Goal: Task Accomplishment & Management: Use online tool/utility

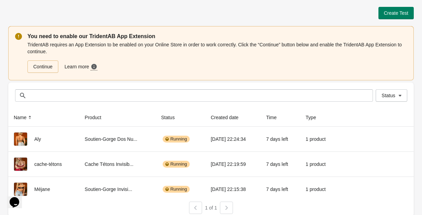
scroll to position [4, 0]
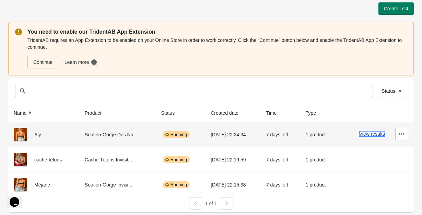
click at [376, 135] on button "View results" at bounding box center [372, 133] width 26 height 5
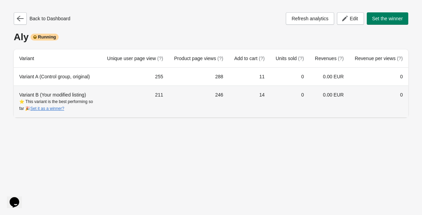
click at [273, 117] on td "0" at bounding box center [289, 101] width 39 height 32
click at [32, 109] on div "⭐ This variant is the best performing so far 🎉 Set it as a winner?" at bounding box center [57, 105] width 77 height 14
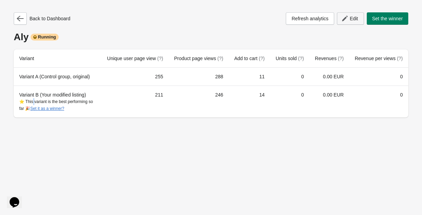
click at [350, 20] on span "Edit" at bounding box center [353, 18] width 8 height 5
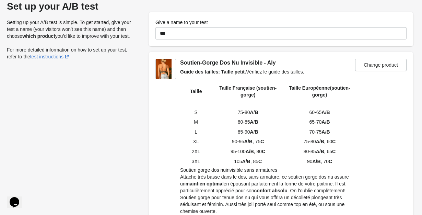
scroll to position [148, 0]
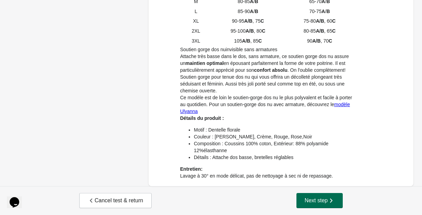
click at [324, 197] on span "Next step" at bounding box center [319, 200] width 30 height 7
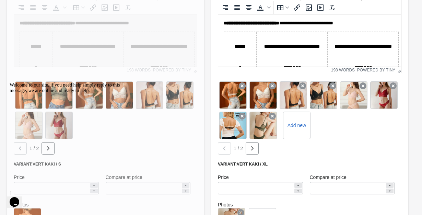
scroll to position [359, 0]
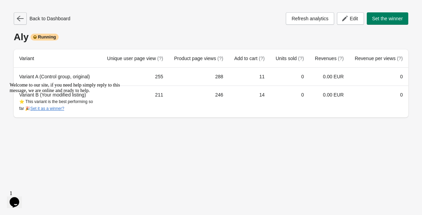
click at [23, 18] on icon "button" at bounding box center [20, 18] width 7 height 7
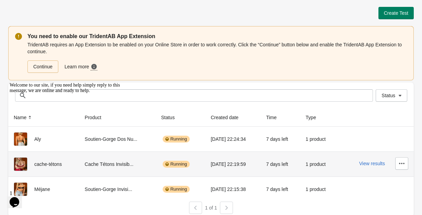
scroll to position [4, 0]
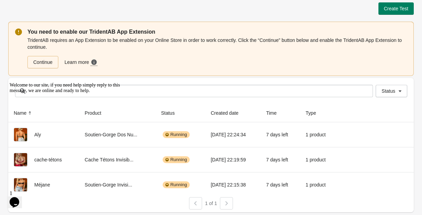
click at [10, 82] on icon "Chat attention grabber" at bounding box center [10, 82] width 0 height 0
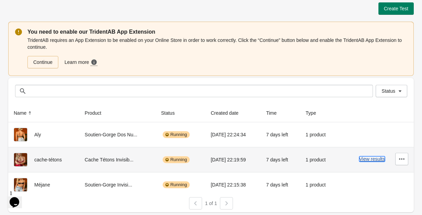
click at [378, 159] on button "View results" at bounding box center [372, 158] width 26 height 5
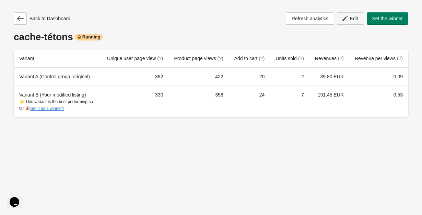
click at [350, 18] on span "Edit" at bounding box center [353, 18] width 8 height 5
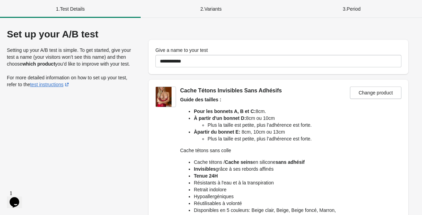
click at [202, 7] on div "2 . Variants" at bounding box center [211, 9] width 141 height 18
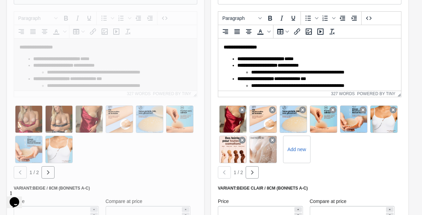
scroll to position [432, 0]
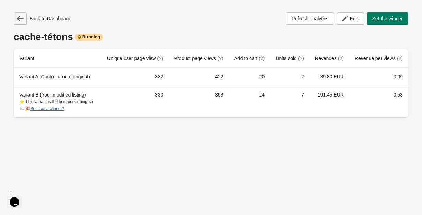
click at [21, 18] on icon "button" at bounding box center [20, 18] width 7 height 7
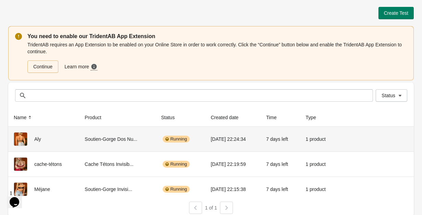
scroll to position [4, 0]
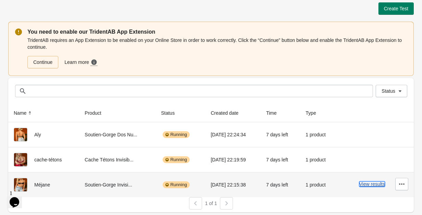
click at [371, 183] on button "View results" at bounding box center [372, 183] width 26 height 5
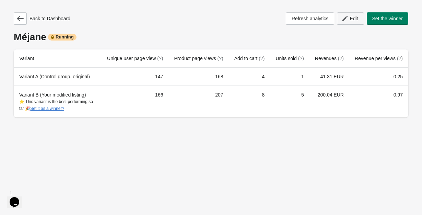
click at [350, 21] on span "Edit" at bounding box center [350, 18] width 15 height 7
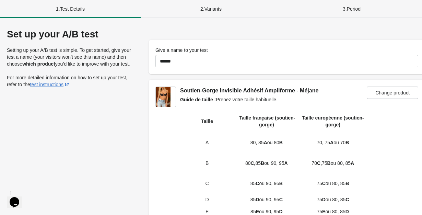
click at [197, 7] on div "2 . Variants" at bounding box center [211, 9] width 141 height 18
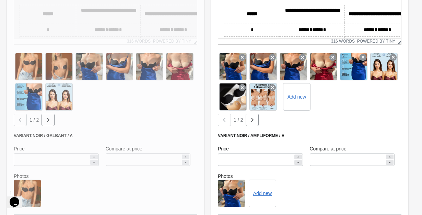
scroll to position [532, 0]
